Goal: Task Accomplishment & Management: Use online tool/utility

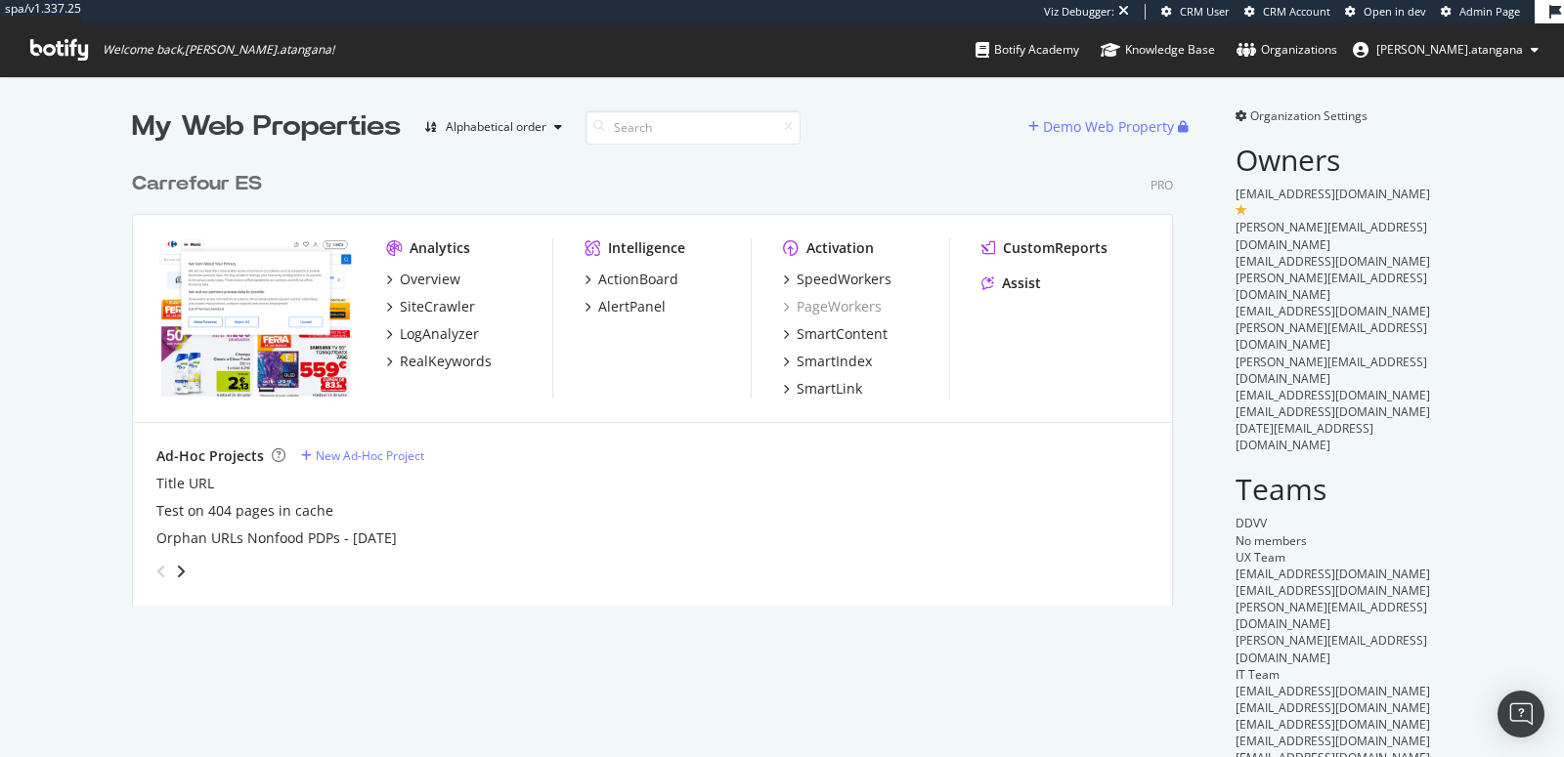
scroll to position [443, 1040]
click at [818, 273] on div "SpeedWorkers" at bounding box center [843, 280] width 95 height 20
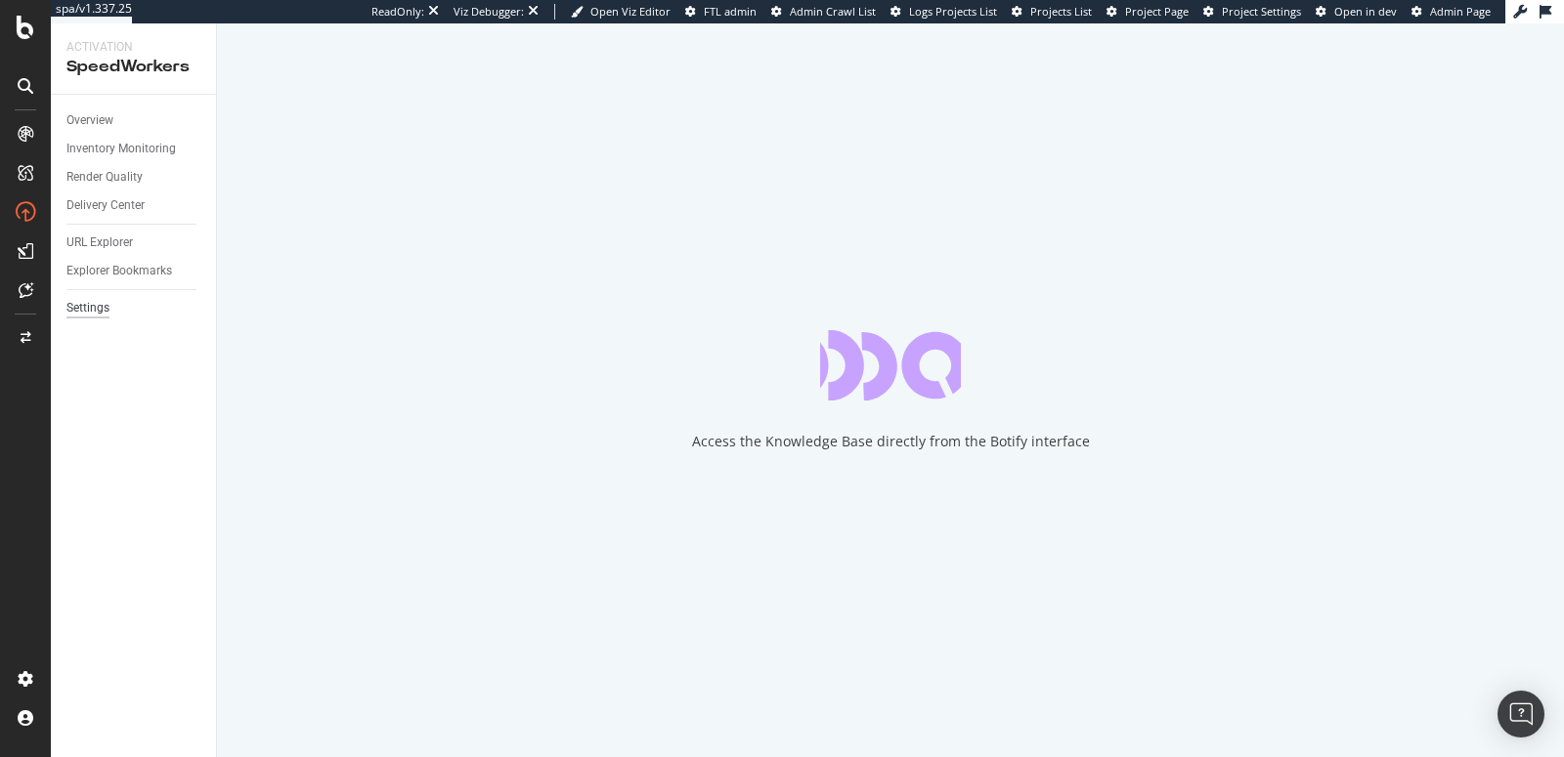
click at [99, 310] on div "Settings" at bounding box center [87, 308] width 43 height 21
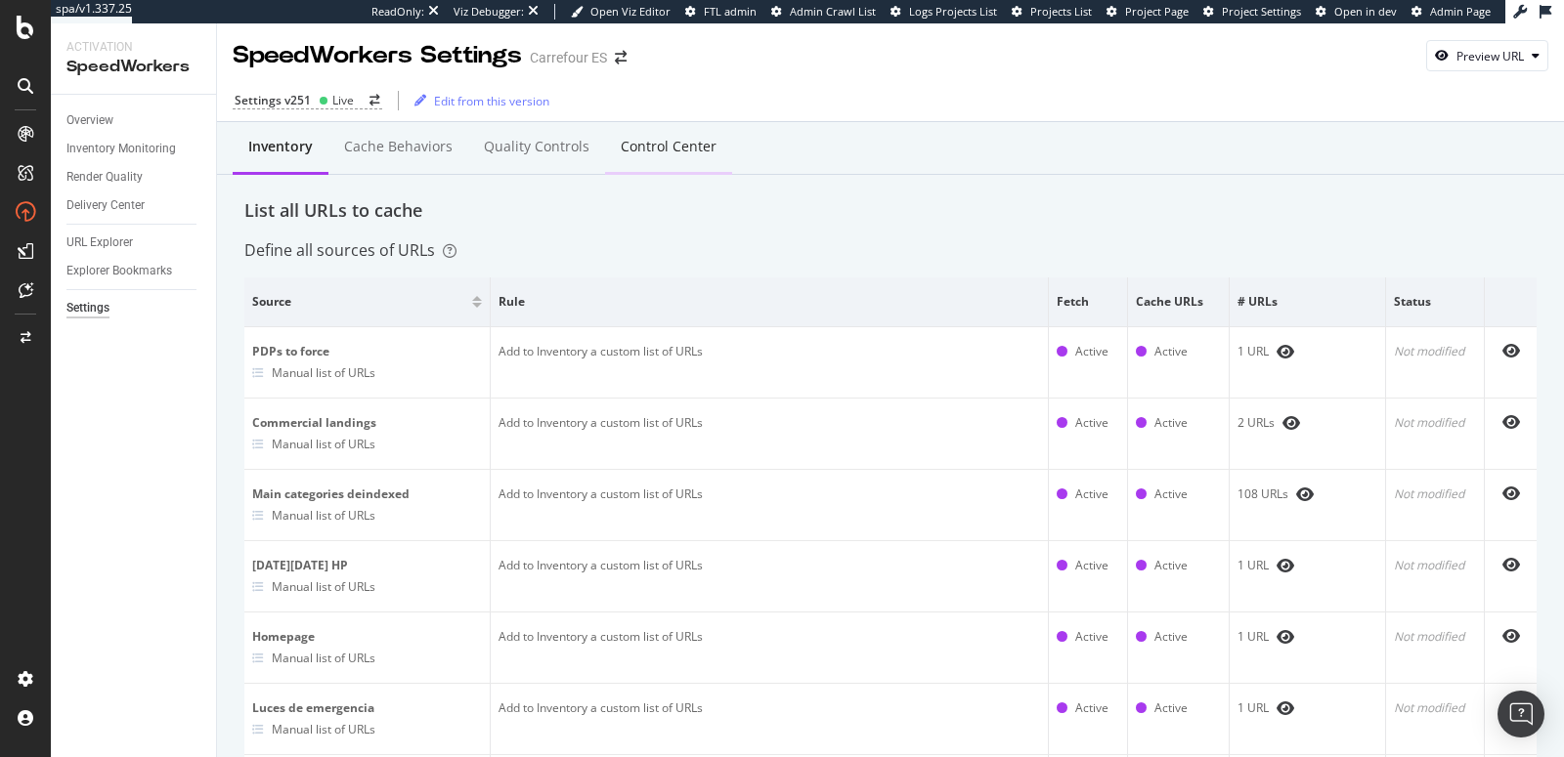
click at [632, 152] on div "Control Center" at bounding box center [669, 147] width 96 height 20
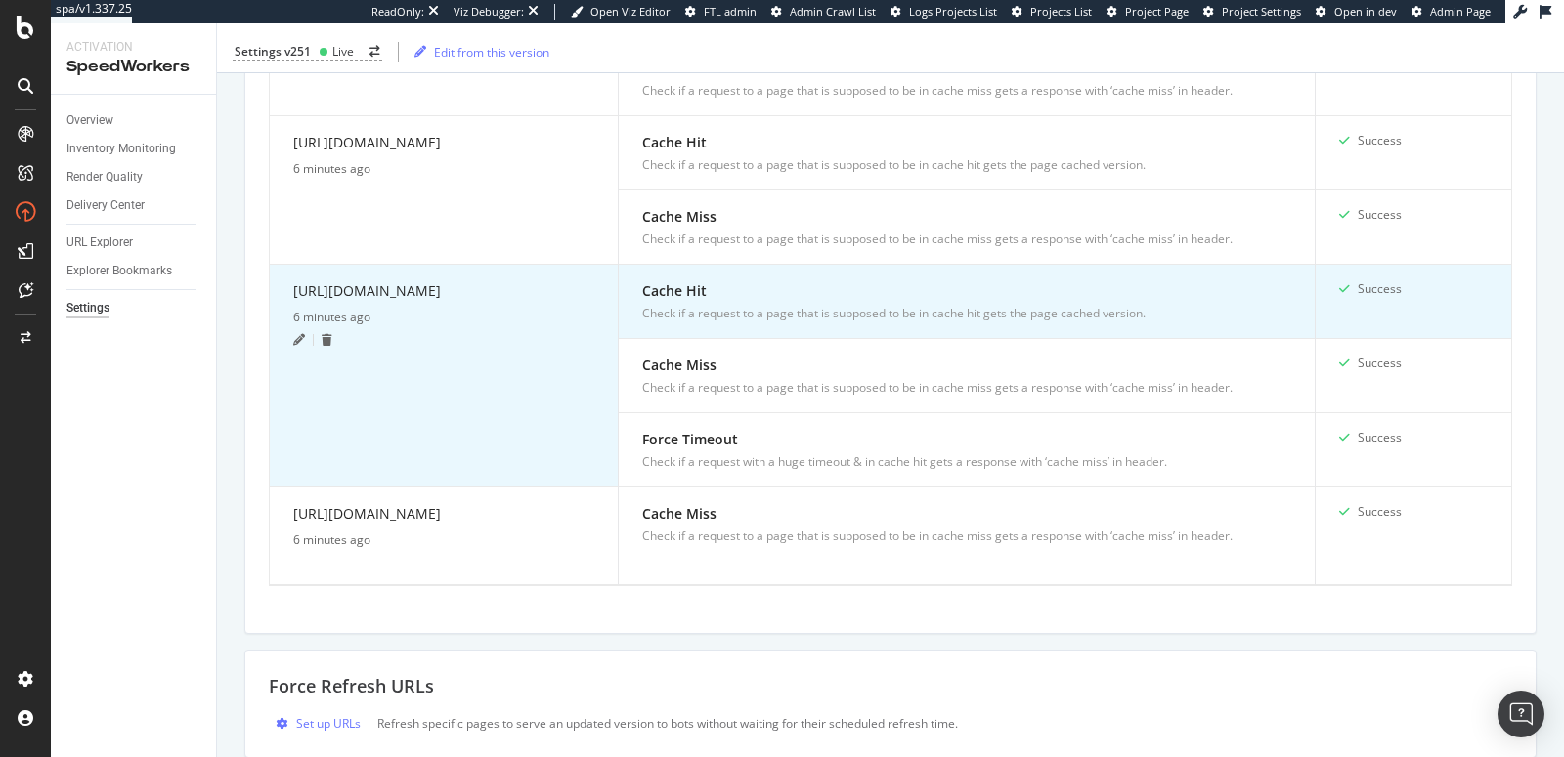
scroll to position [705, 0]
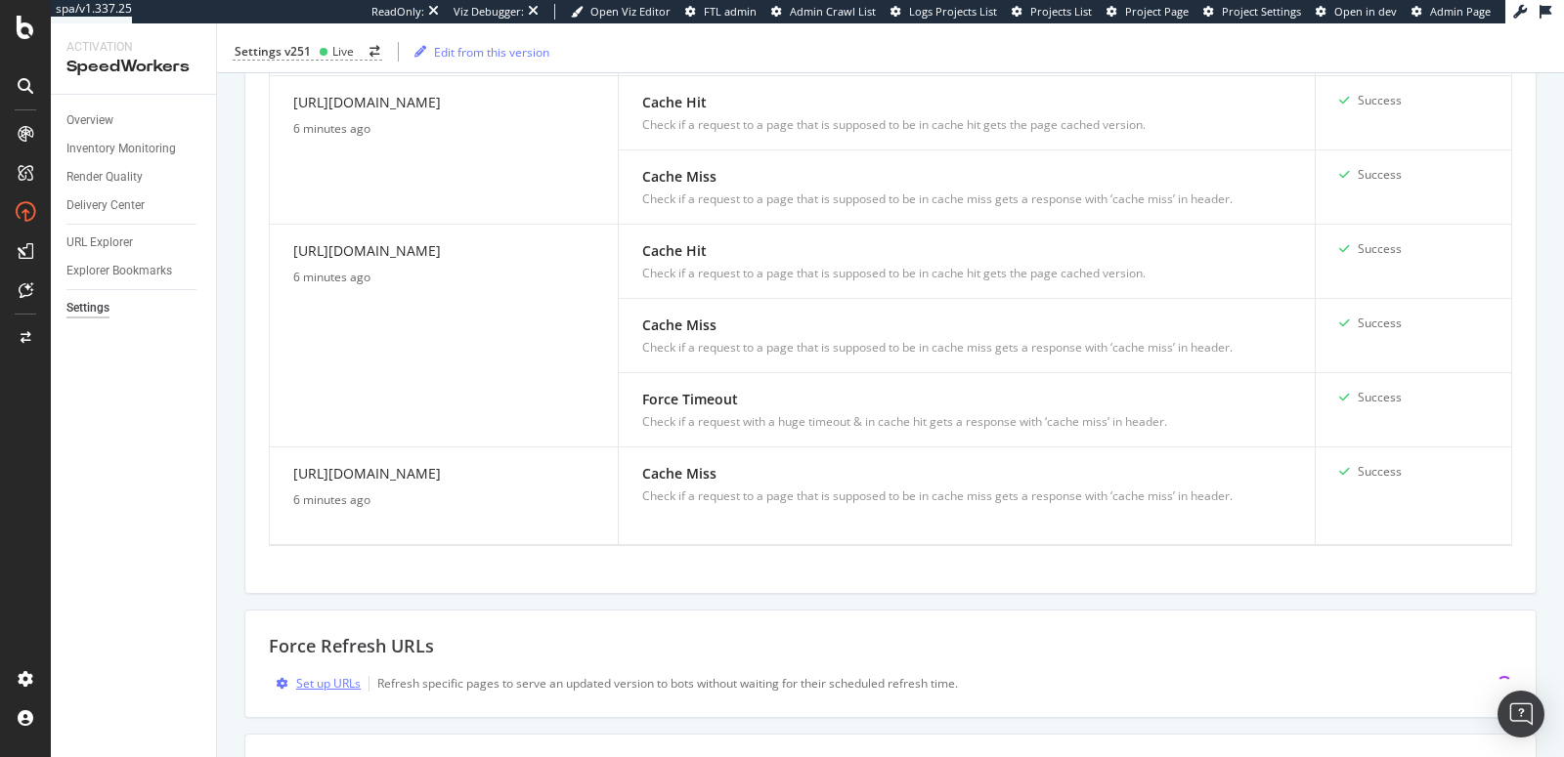
click at [328, 676] on div "Set up URLs" at bounding box center [328, 683] width 64 height 17
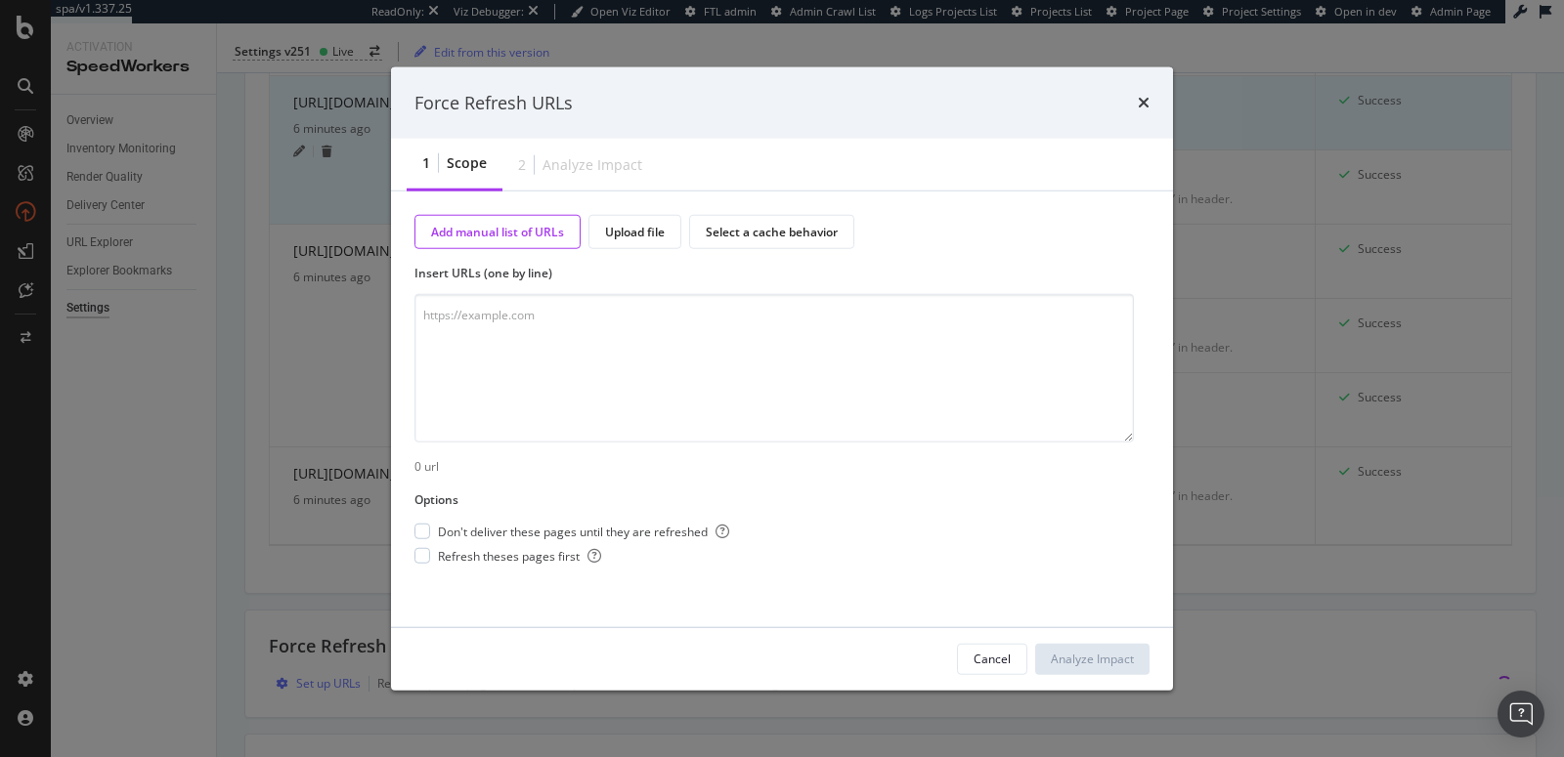
click at [1142, 106] on icon "times" at bounding box center [1144, 103] width 12 height 16
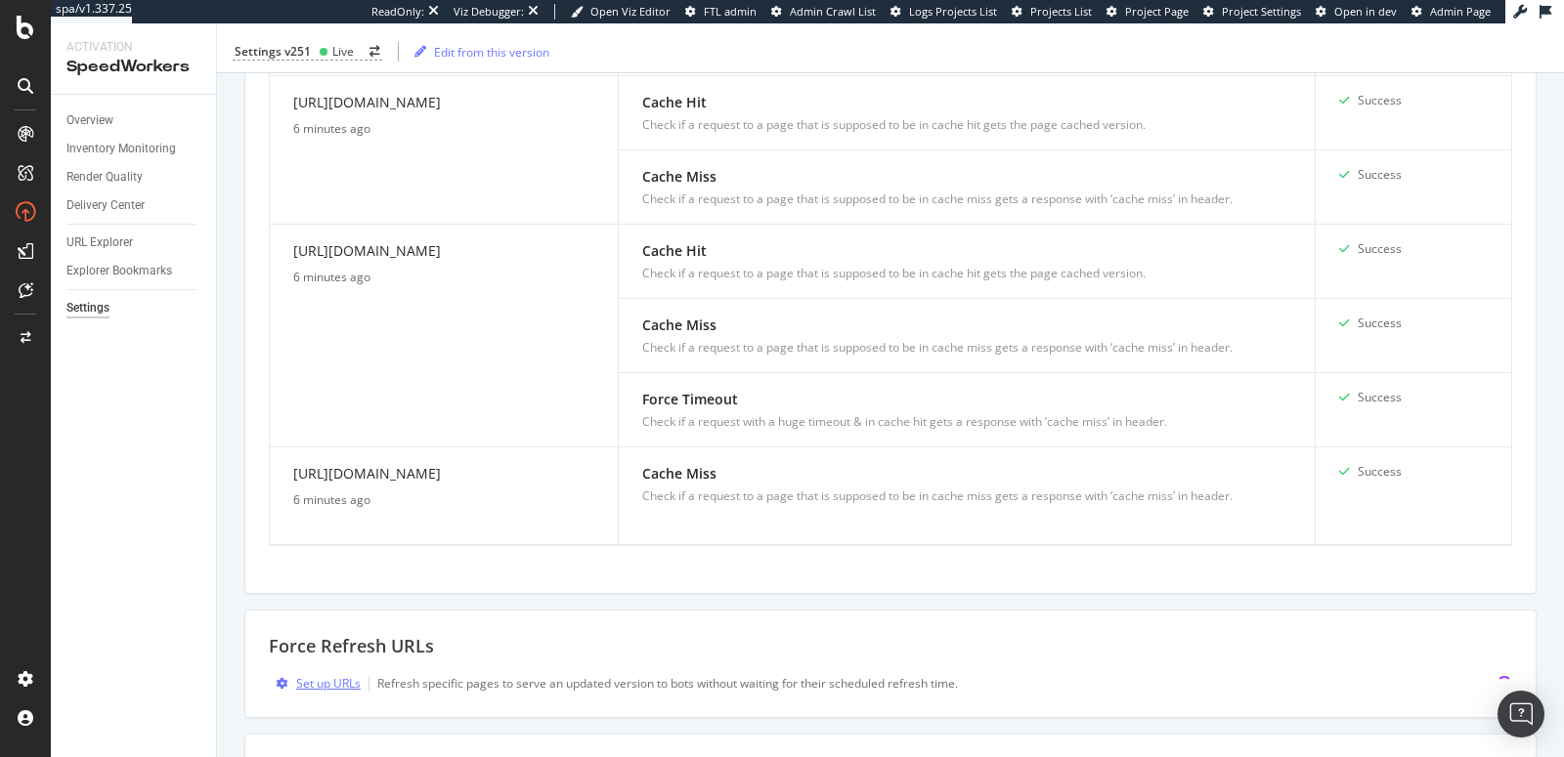
click at [348, 681] on div "Set up URLs" at bounding box center [328, 683] width 64 height 17
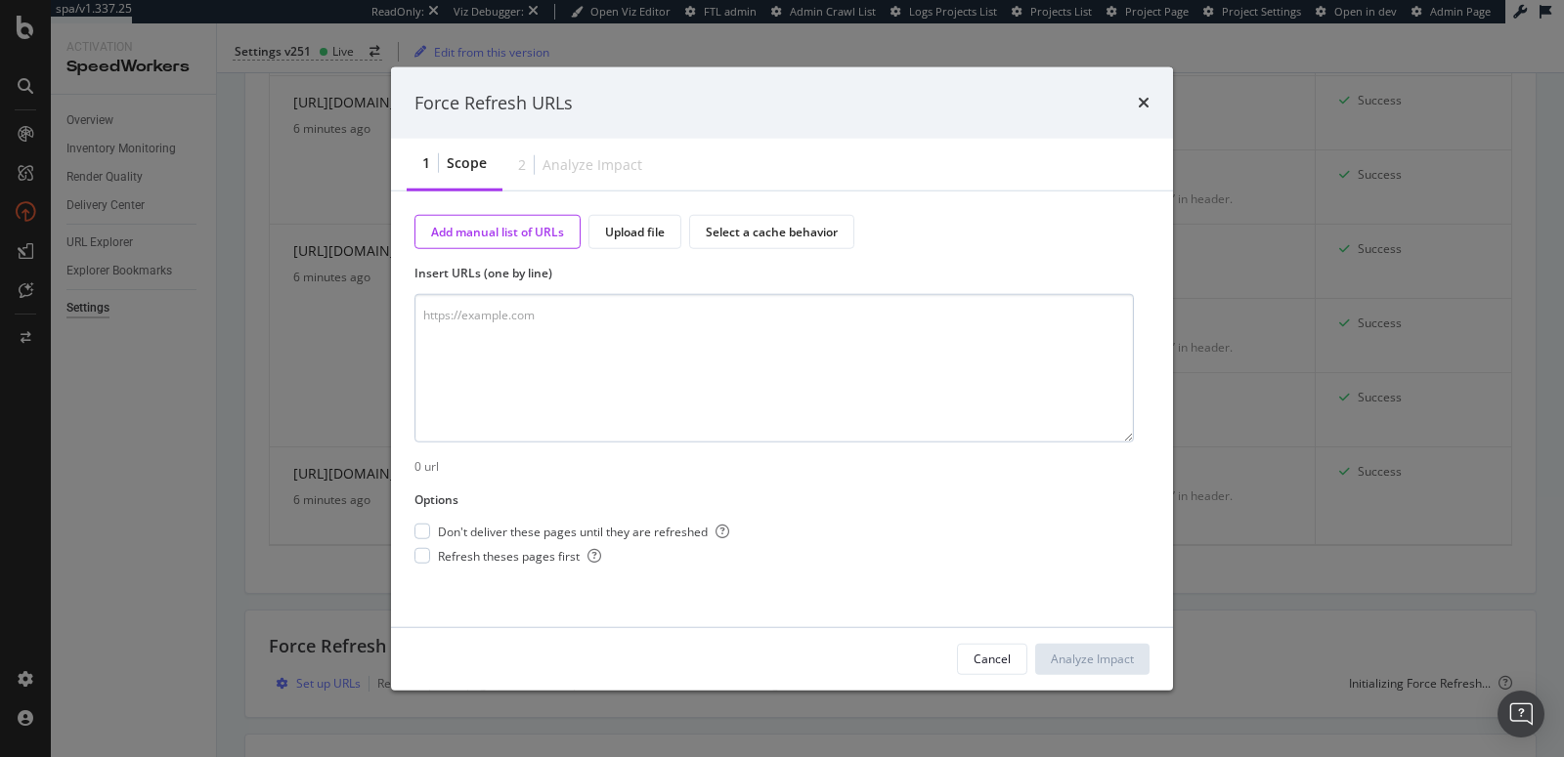
click at [521, 365] on textarea "modal" at bounding box center [773, 368] width 719 height 149
type textarea "[URL][DOMAIN_NAME]"
click at [1070, 651] on div "Analyze Impact" at bounding box center [1092, 659] width 83 height 17
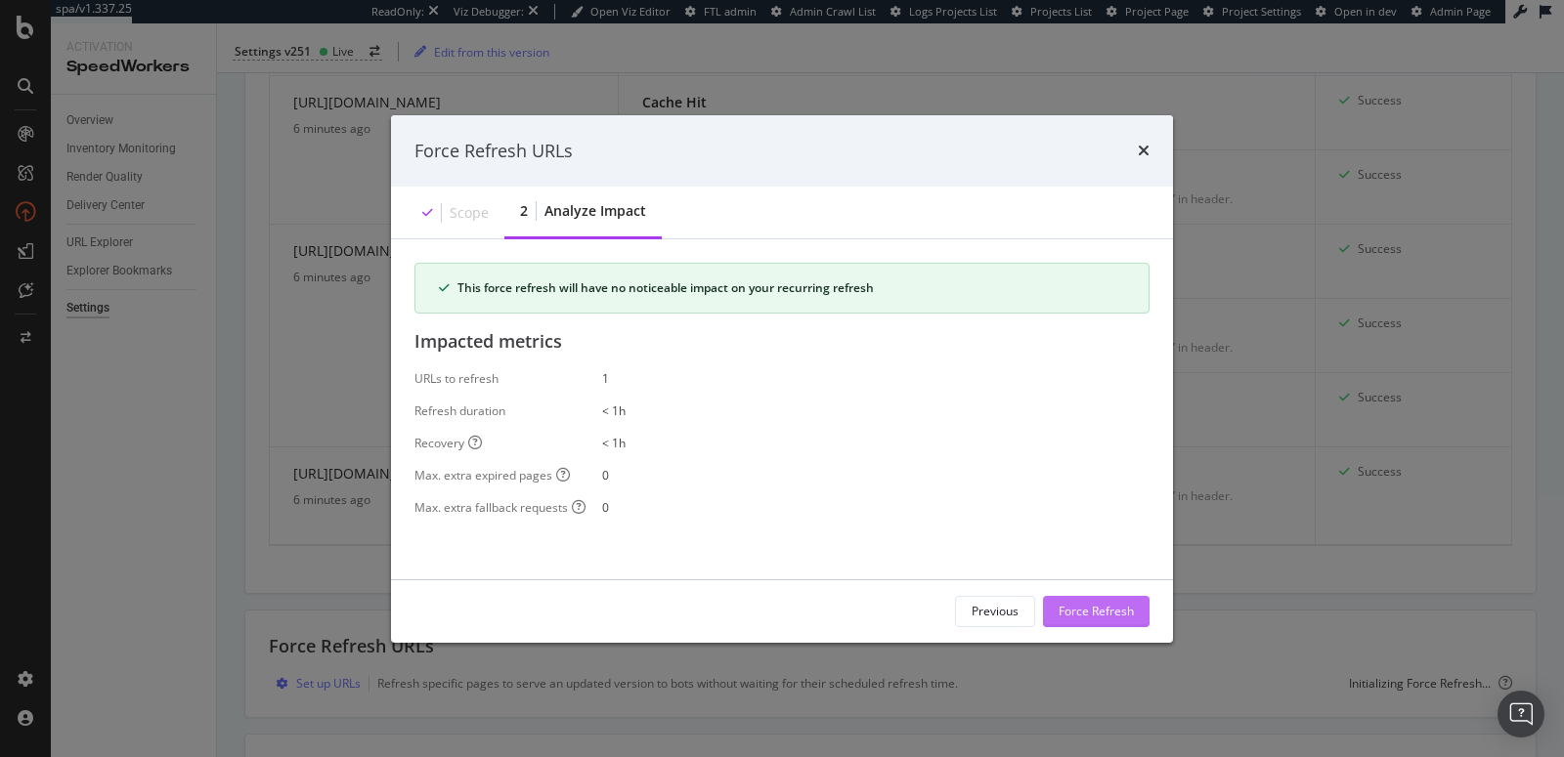
click at [1132, 616] on div "Force Refresh" at bounding box center [1095, 611] width 75 height 17
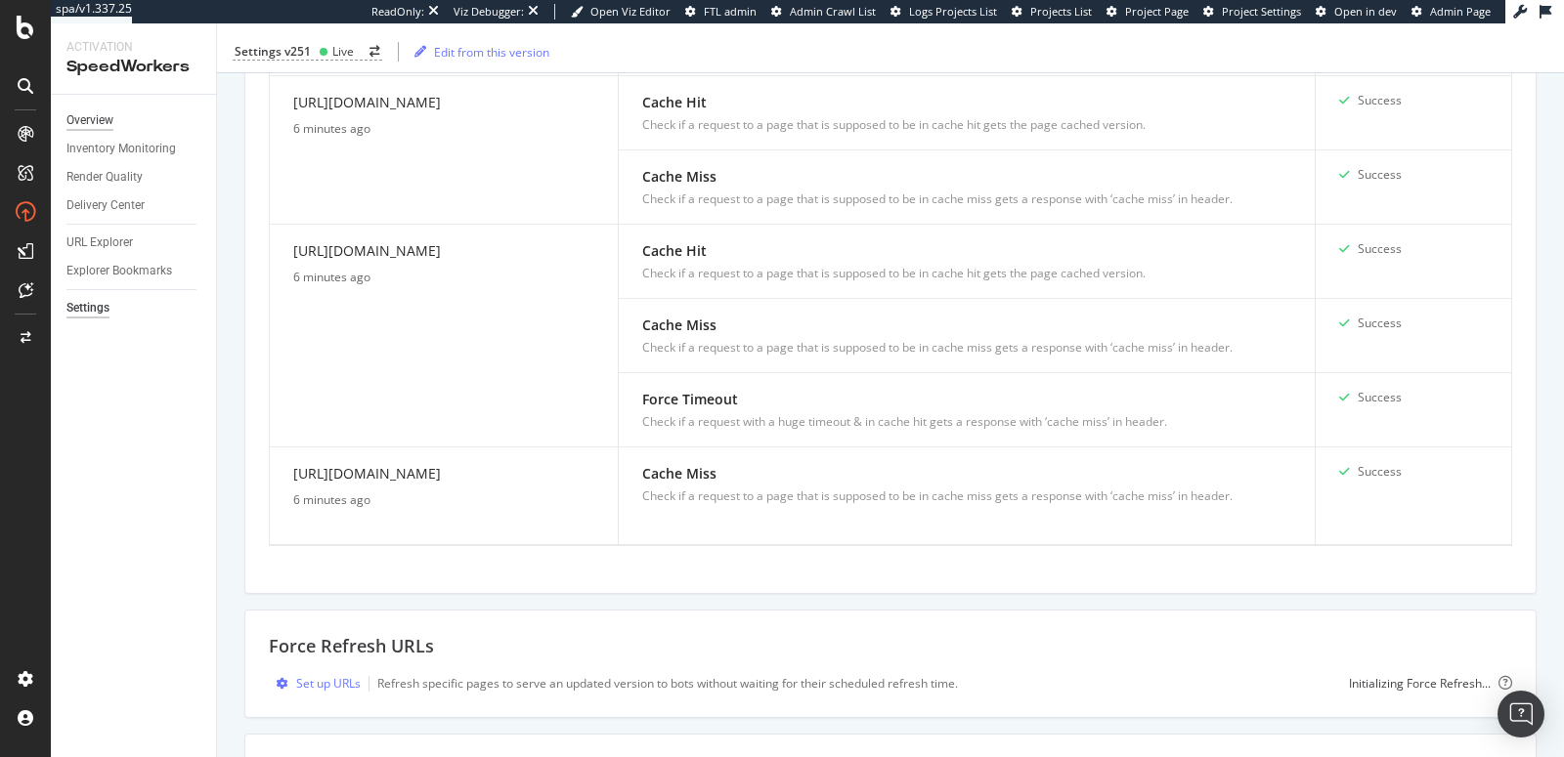
click at [108, 124] on div "Overview" at bounding box center [89, 120] width 47 height 21
